Goal: Information Seeking & Learning: Learn about a topic

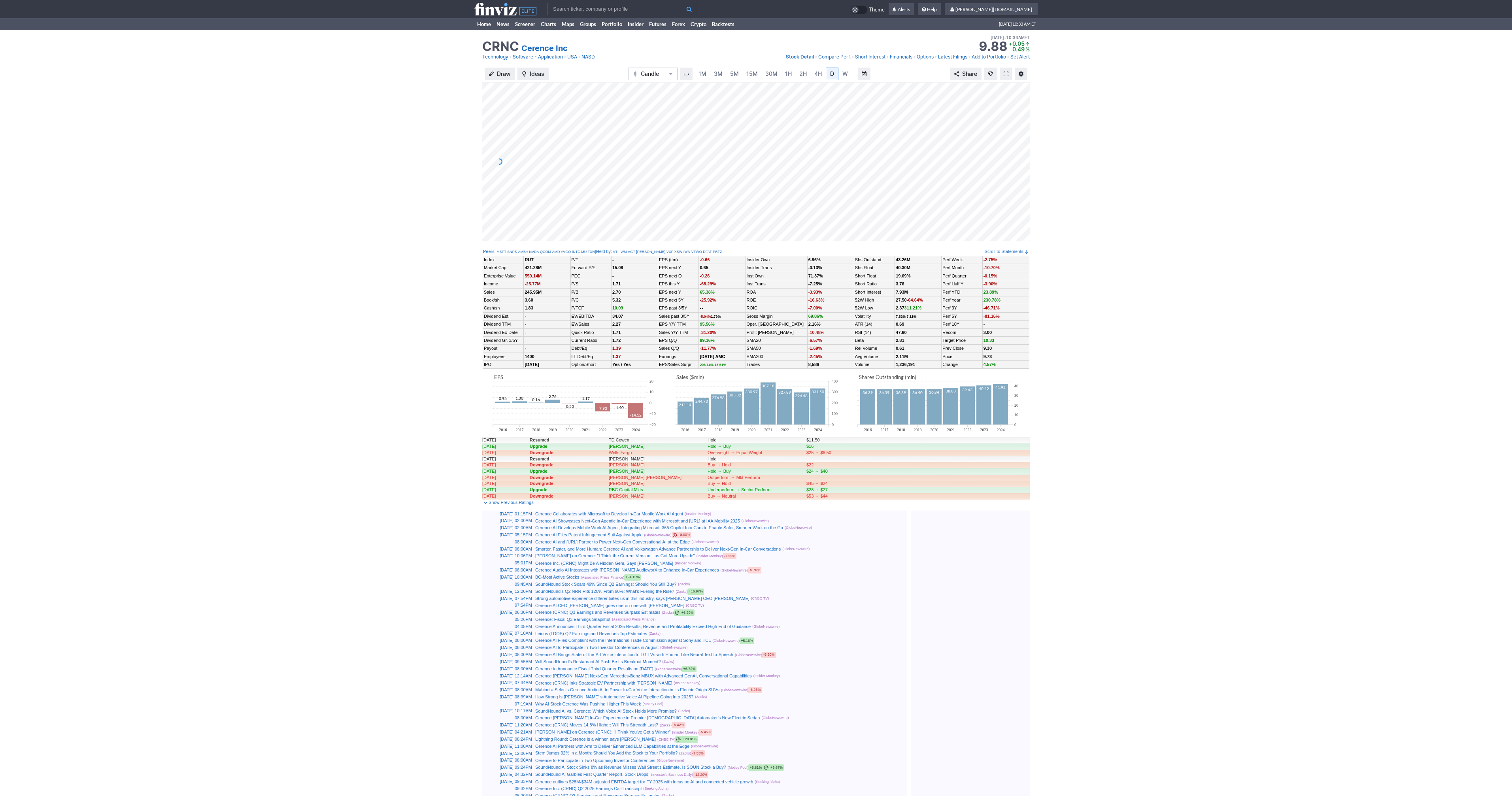
scroll to position [0, 8]
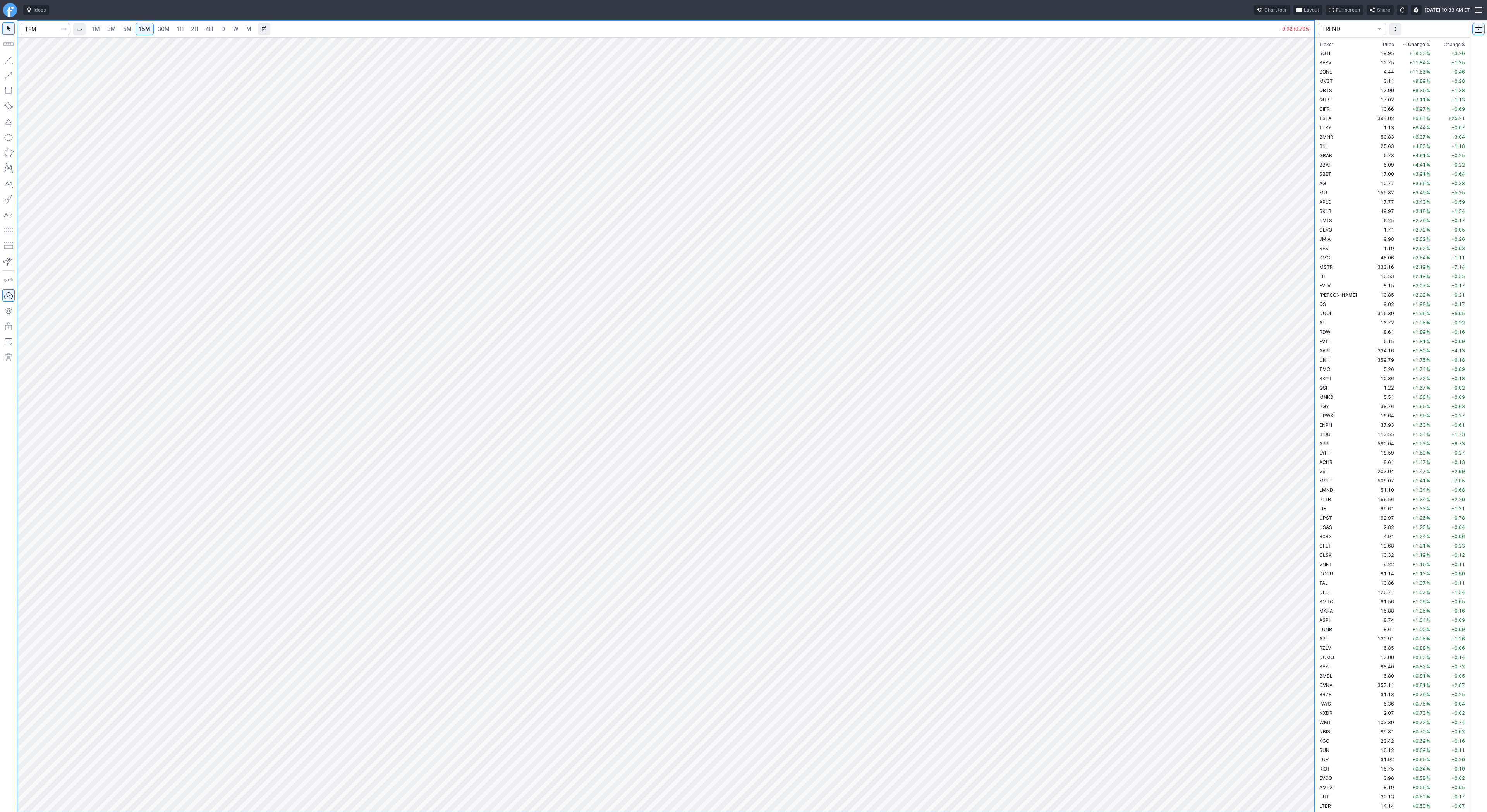
scroll to position [1644, 0]
click at [127, 29] on span "5M" at bounding box center [127, 29] width 8 height 6
click at [191, 30] on span "2H" at bounding box center [195, 29] width 7 height 6
click at [7, 61] on button "button" at bounding box center [8, 59] width 12 height 12
click at [6, 59] on button "button" at bounding box center [8, 59] width 12 height 12
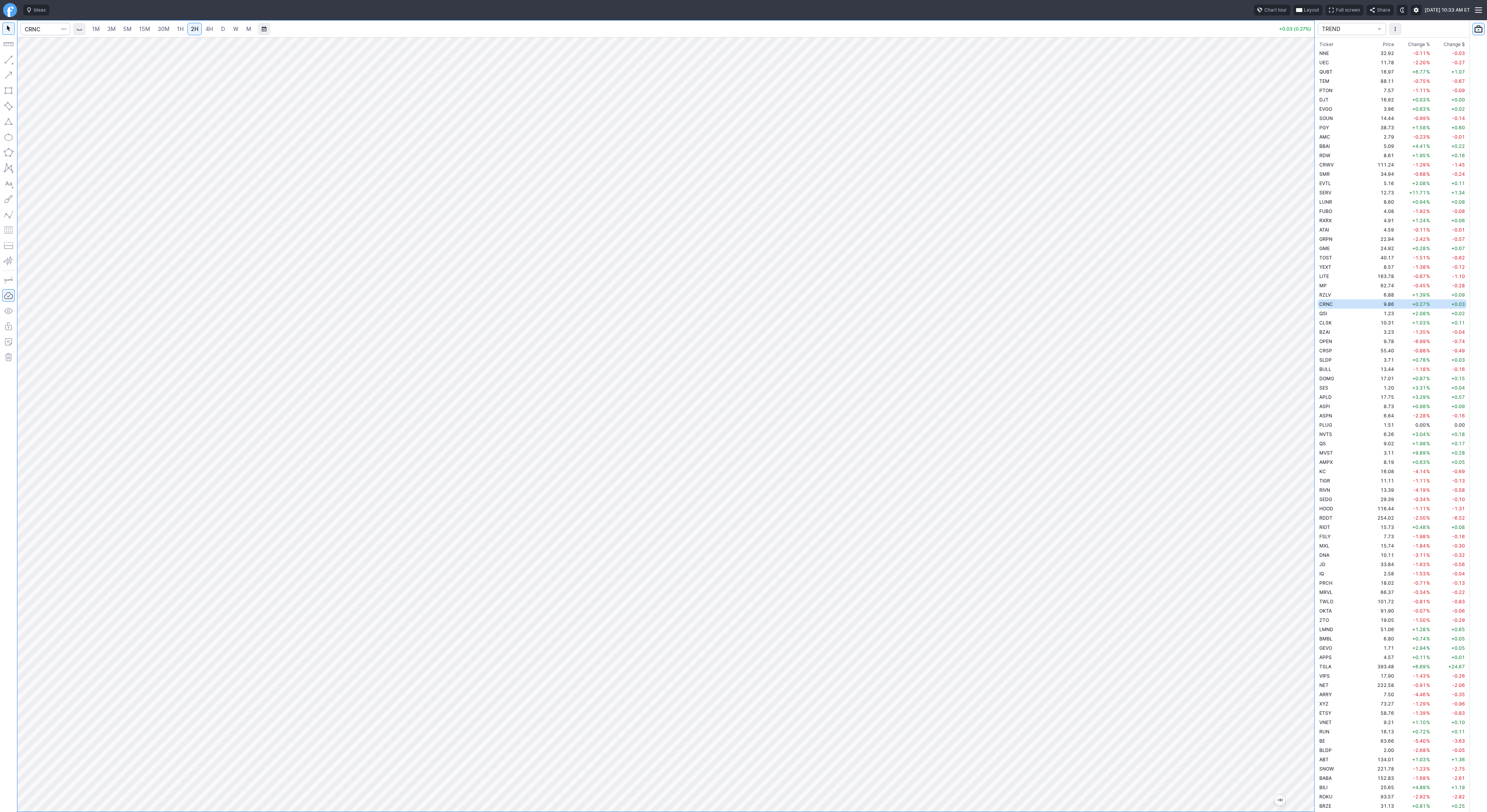
click at [125, 33] on link "5M" at bounding box center [127, 29] width 16 height 12
click at [188, 31] on link "2H" at bounding box center [195, 29] width 15 height 12
click at [44, 28] on input "Search" at bounding box center [45, 29] width 50 height 12
type input "bmnr"
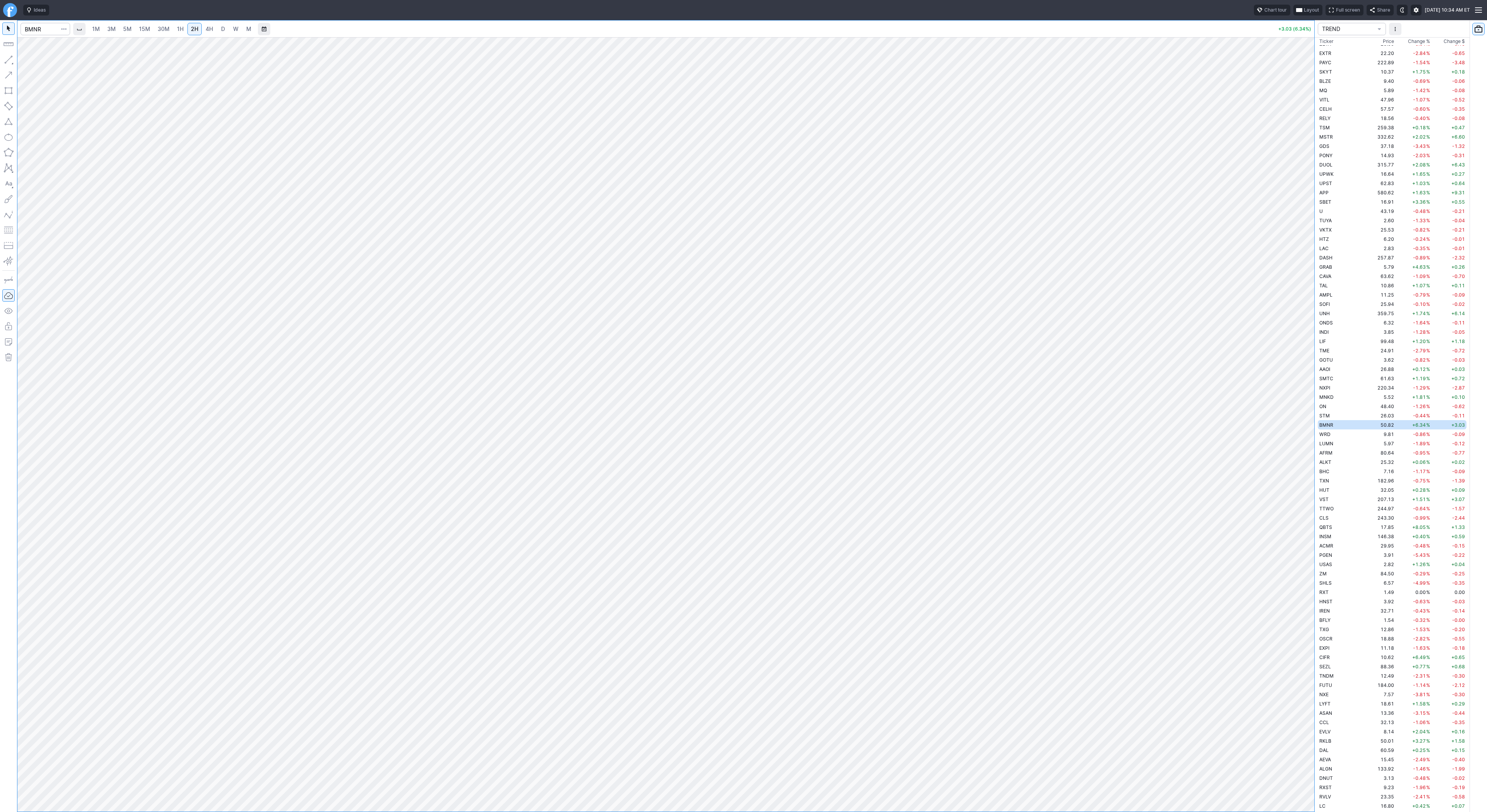
click at [110, 27] on span "3M" at bounding box center [111, 29] width 8 height 6
click at [177, 27] on span "1H" at bounding box center [179, 29] width 6 height 6
click at [44, 32] on input "Search" at bounding box center [45, 29] width 50 height 12
type input "tem"
click at [122, 30] on link "5M" at bounding box center [127, 29] width 16 height 12
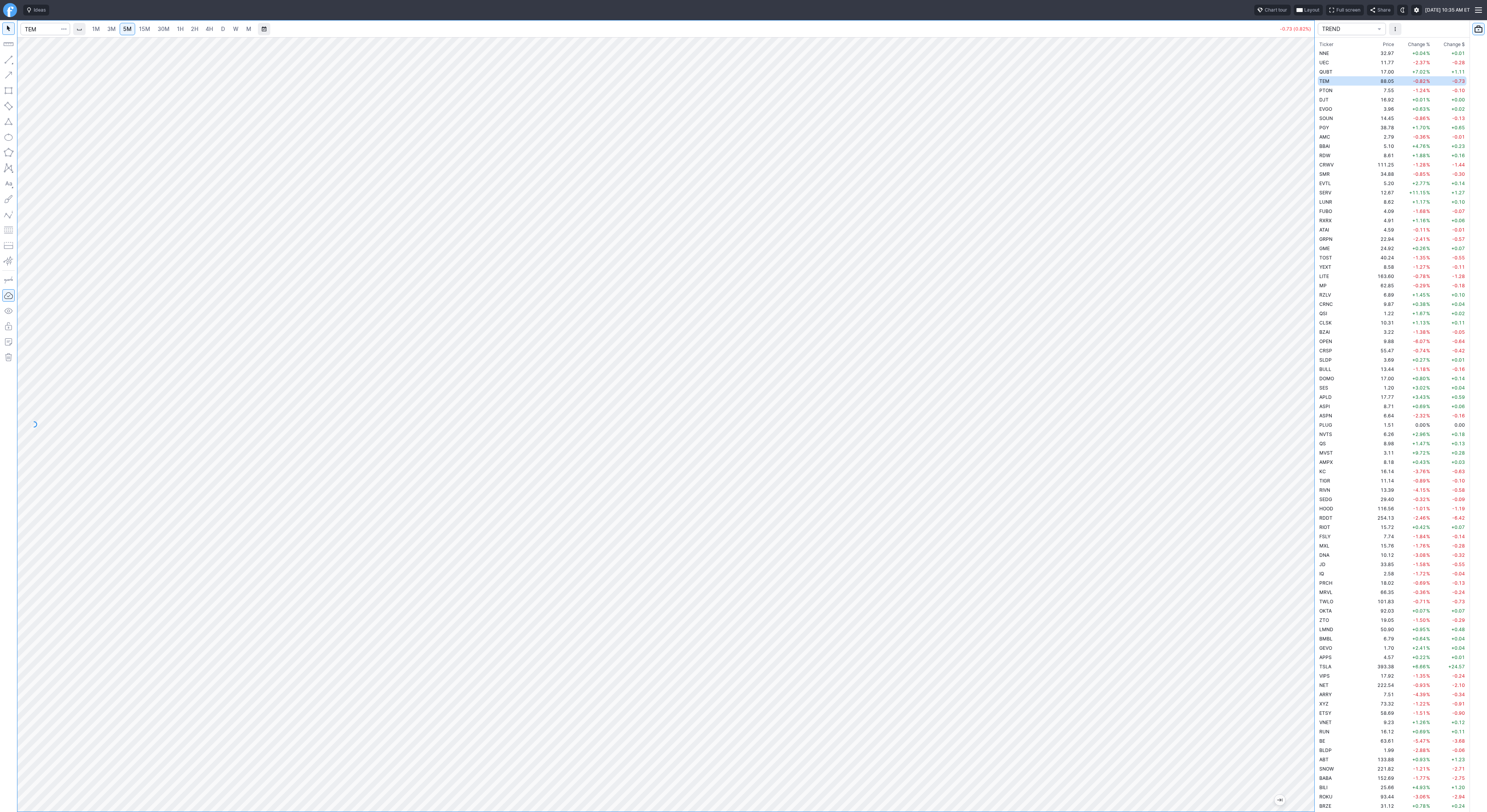
click at [188, 28] on link "2H" at bounding box center [195, 29] width 15 height 12
click at [209, 27] on span "4H" at bounding box center [210, 29] width 7 height 6
click at [139, 31] on span "15M" at bounding box center [144, 29] width 11 height 6
click at [110, 29] on span "3M" at bounding box center [111, 29] width 8 height 6
click at [124, 31] on span "5M" at bounding box center [127, 29] width 8 height 6
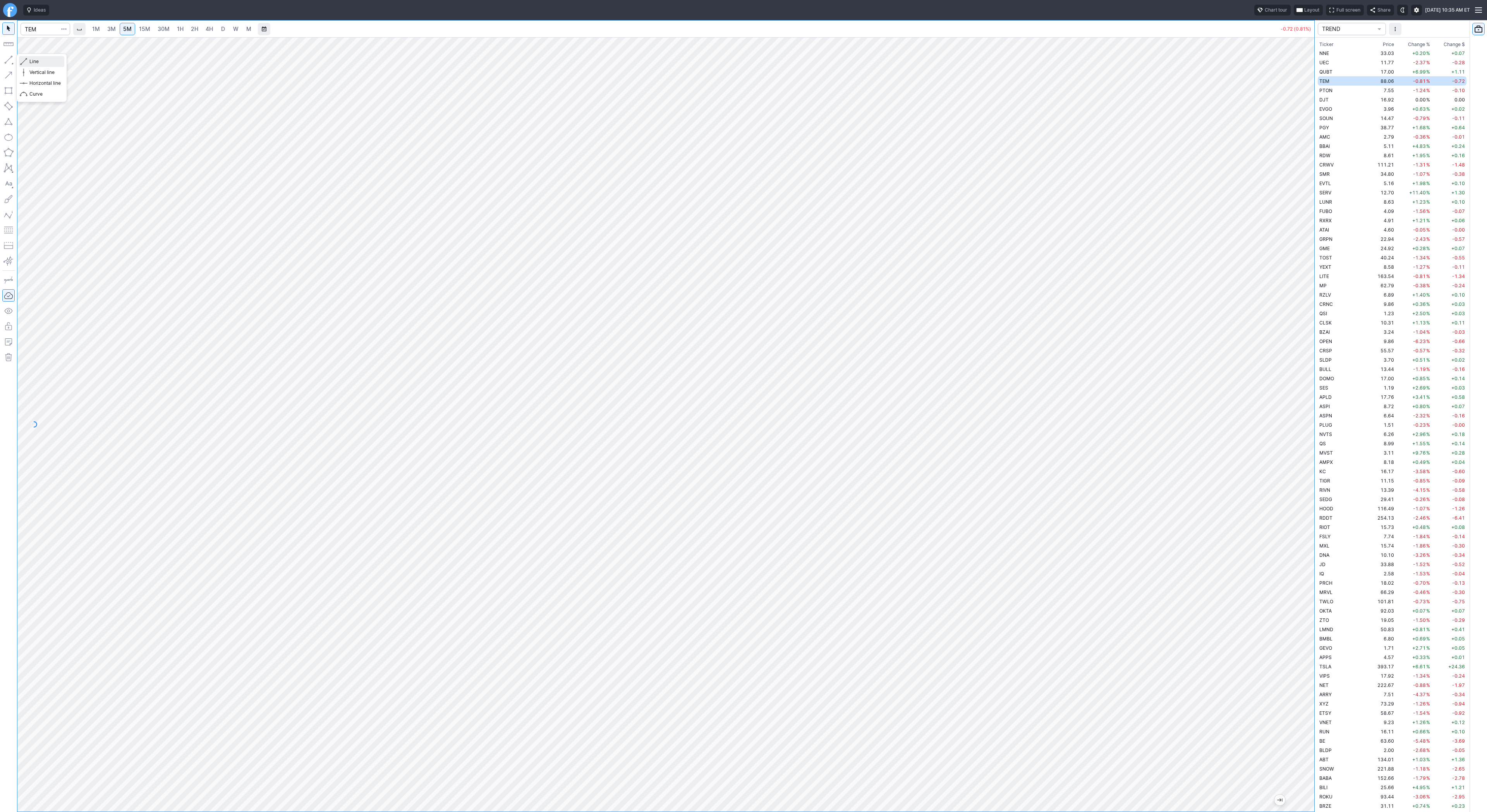
click at [32, 60] on span "Line" at bounding box center [45, 61] width 31 height 7
click at [38, 61] on span "Line" at bounding box center [45, 61] width 31 height 7
click at [40, 59] on span "Line" at bounding box center [45, 61] width 31 height 7
click at [7, 58] on button "button" at bounding box center [8, 59] width 12 height 12
click at [39, 61] on div "Line Vertical line Horizontal line Curve" at bounding box center [42, 78] width 51 height 49
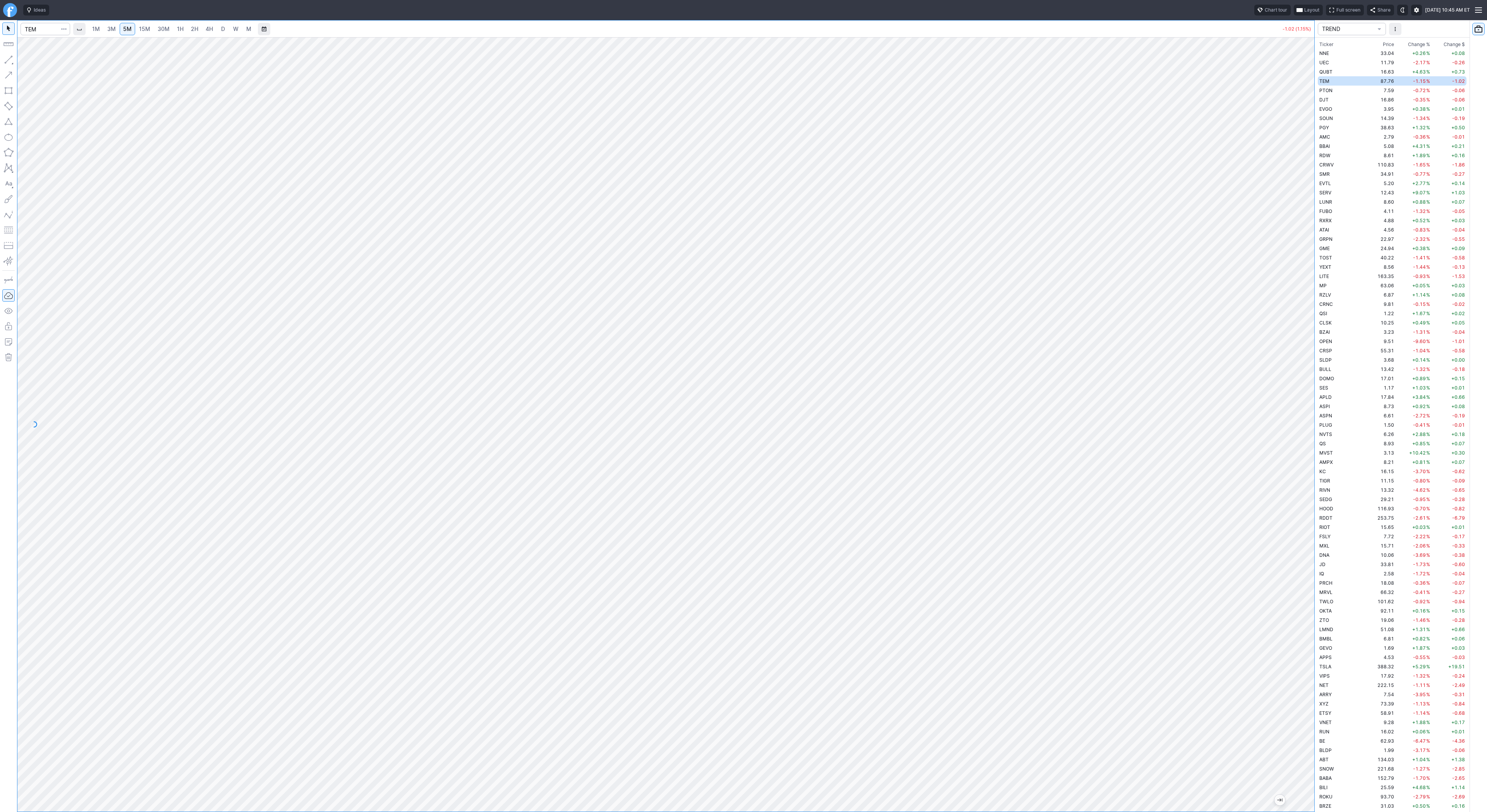
drag, startPoint x: 23, startPoint y: 58, endPoint x: 29, endPoint y: 63, distance: 7.8
click at [23, 59] on div "Line Vertical line Horizontal line Curve" at bounding box center [42, 78] width 51 height 49
click at [29, 61] on button "Line" at bounding box center [42, 62] width 45 height 11
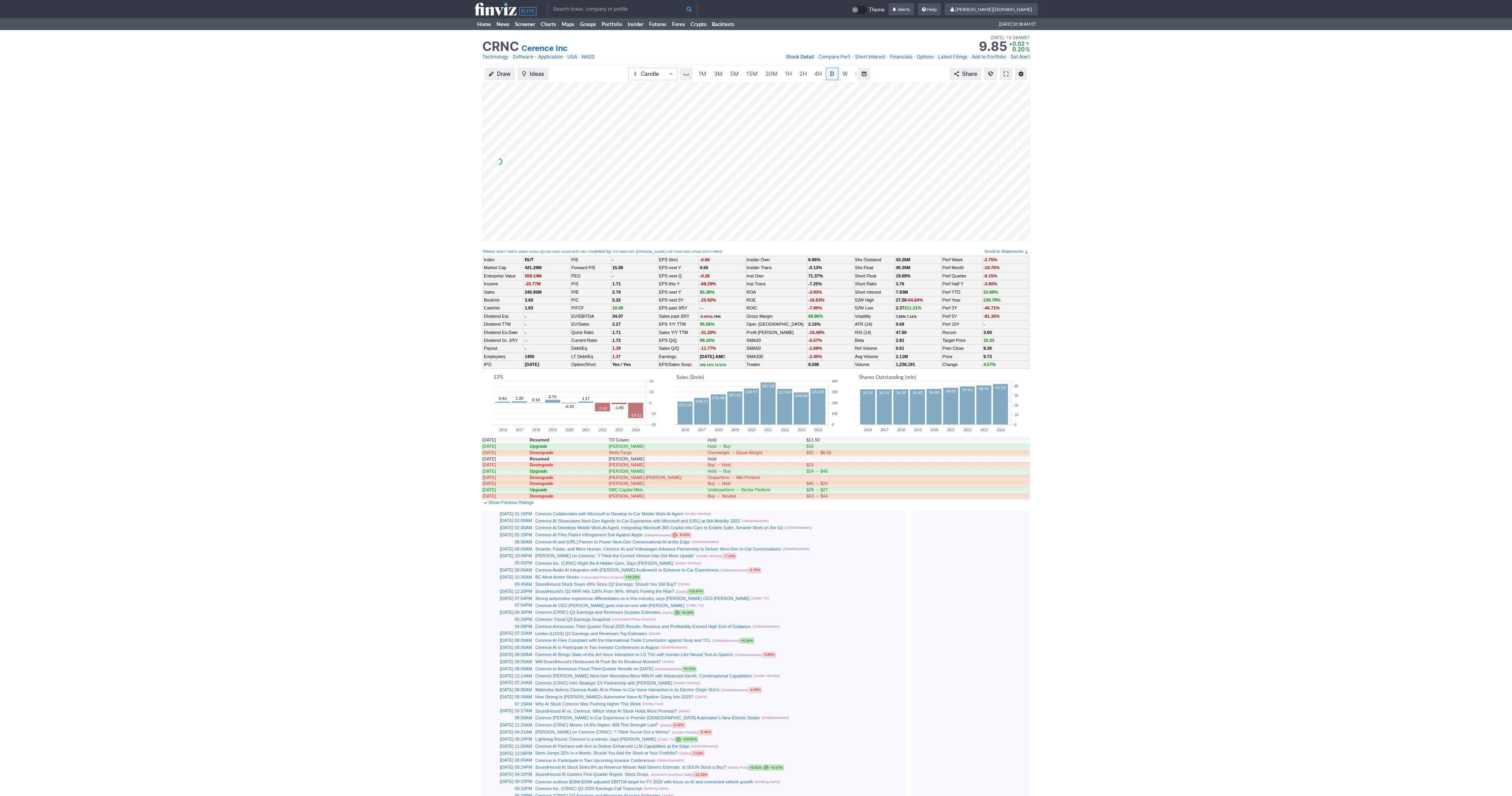
scroll to position [0, 8]
